Goal: Task Accomplishment & Management: Manage account settings

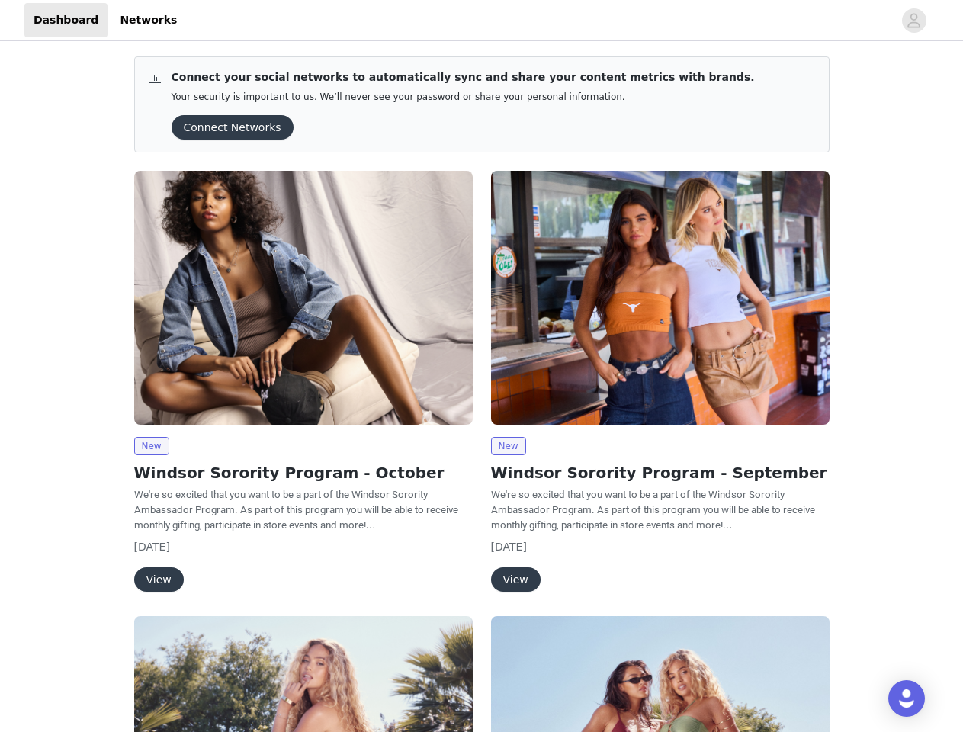
click at [482, 366] on div "New Windsor Sorority Program - September We're so excited that you want to be a…" at bounding box center [660, 384] width 357 height 445
click at [481, 21] on div at bounding box center [539, 20] width 707 height 34
click at [914, 21] on icon "avatar" at bounding box center [913, 20] width 14 height 24
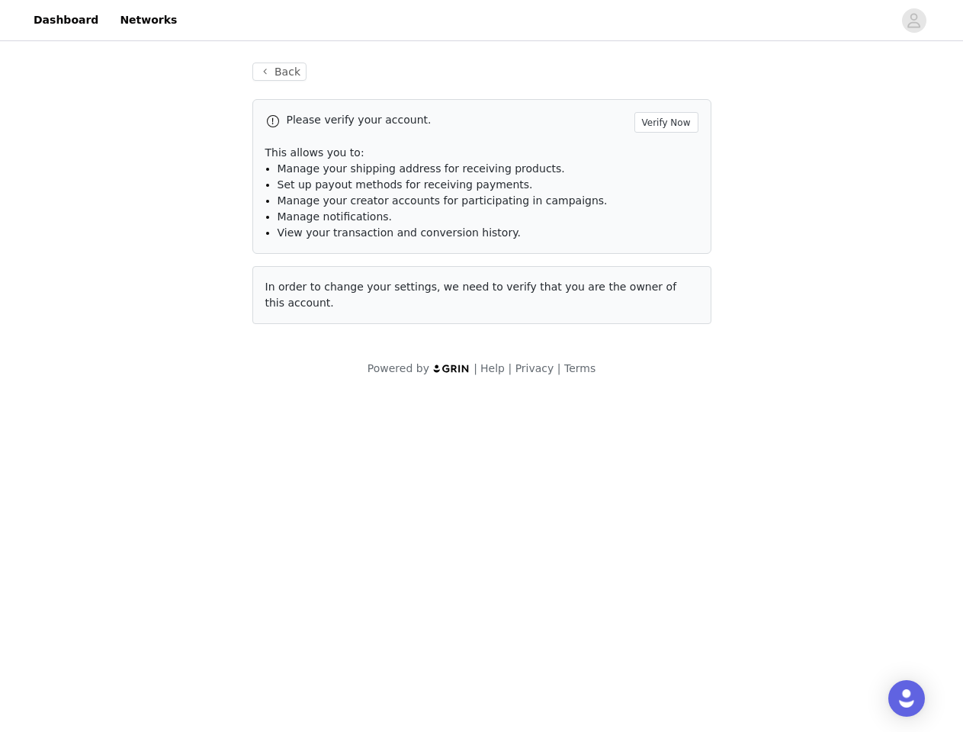
click at [227, 127] on div "Back Please verify your account. Verify Now This allows you to: Manage your shi…" at bounding box center [481, 219] width 963 height 351
click at [303, 297] on div "In order to change your settings, we need to verify that you are the owner of t…" at bounding box center [481, 295] width 459 height 58
